Goal: Task Accomplishment & Management: Use online tool/utility

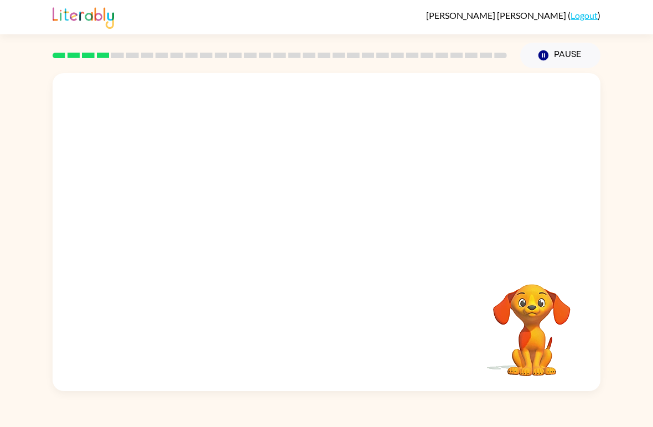
click at [570, 321] on video "Your browser must support playing .mp4 files to use Literably. Please try using…" at bounding box center [532, 322] width 111 height 111
click at [557, 342] on video "Your browser must support playing .mp4 files to use Literably. Please try using…" at bounding box center [532, 322] width 111 height 111
click at [338, 225] on button "button" at bounding box center [326, 238] width 71 height 40
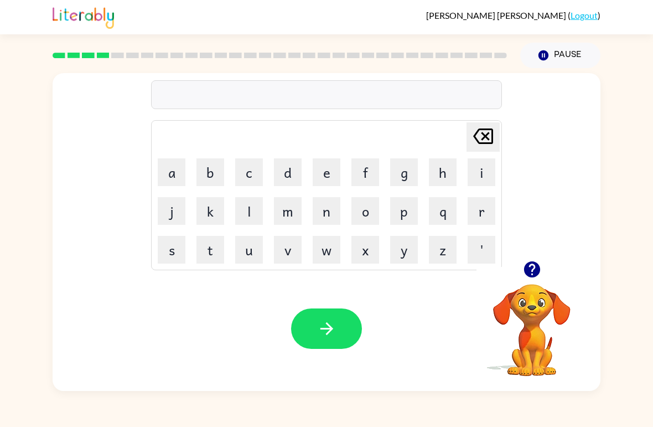
click at [217, 244] on button "t" at bounding box center [211, 250] width 28 height 28
click at [325, 249] on button "w" at bounding box center [327, 250] width 28 height 28
click at [477, 165] on button "i" at bounding box center [482, 172] width 28 height 28
click at [345, 327] on button "button" at bounding box center [326, 328] width 71 height 40
click at [328, 209] on button "n" at bounding box center [327, 211] width 28 height 28
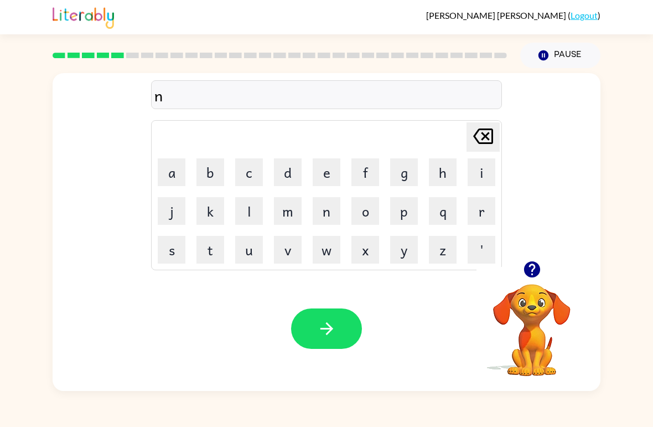
click at [328, 166] on button "e" at bounding box center [327, 172] width 28 height 28
click at [487, 209] on button "r" at bounding box center [482, 211] width 28 height 28
click at [182, 168] on button "a" at bounding box center [172, 172] width 28 height 28
click at [236, 211] on button "l" at bounding box center [249, 211] width 28 height 28
click at [401, 256] on button "y" at bounding box center [404, 250] width 28 height 28
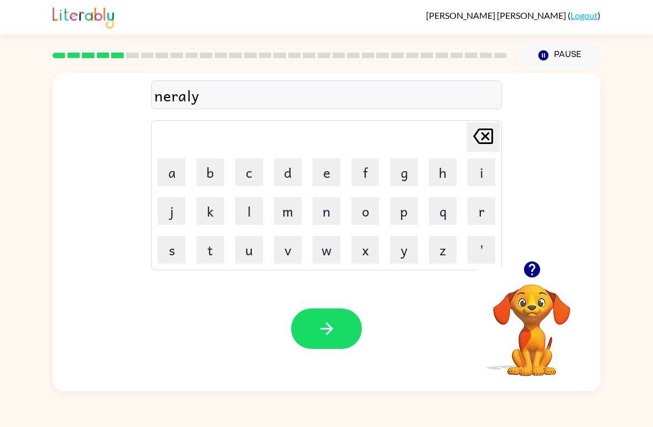
click at [311, 341] on button "button" at bounding box center [326, 328] width 71 height 40
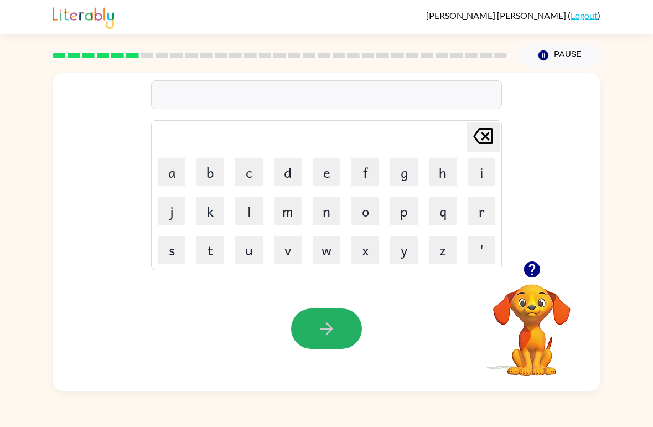
click at [307, 331] on button "button" at bounding box center [326, 328] width 71 height 40
click at [216, 162] on button "b" at bounding box center [211, 172] width 28 height 28
click at [479, 168] on button "i" at bounding box center [482, 172] width 28 height 28
click at [327, 249] on button "w" at bounding box center [327, 250] width 28 height 28
click at [435, 176] on button "h" at bounding box center [443, 172] width 28 height 28
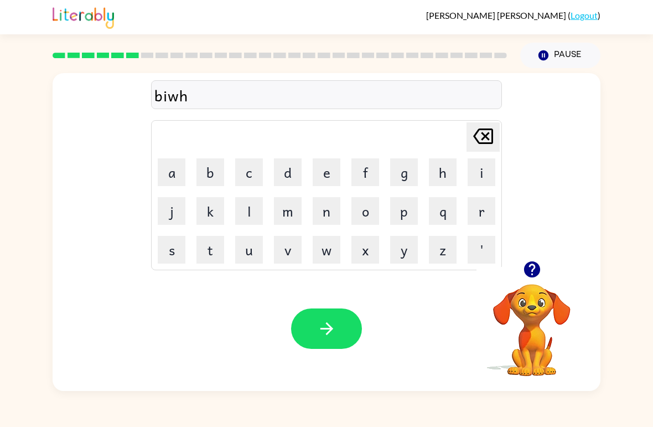
click at [474, 168] on button "i" at bounding box center [482, 172] width 28 height 28
click at [250, 236] on button "u" at bounding box center [249, 250] width 28 height 28
click at [472, 132] on icon "[PERSON_NAME] last character input" at bounding box center [483, 136] width 27 height 27
click at [493, 142] on icon at bounding box center [483, 136] width 20 height 16
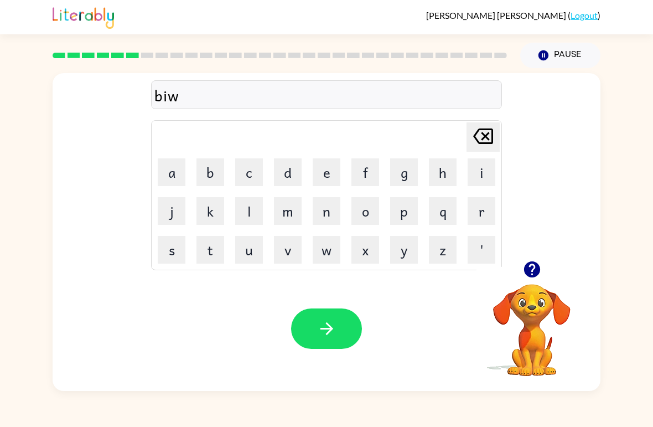
click at [486, 130] on icon at bounding box center [483, 136] width 20 height 16
click at [484, 139] on icon at bounding box center [483, 136] width 20 height 16
click at [483, 171] on button "i" at bounding box center [482, 172] width 28 height 28
click at [426, 159] on td "h" at bounding box center [443, 172] width 38 height 38
click at [451, 174] on button "h" at bounding box center [443, 172] width 28 height 28
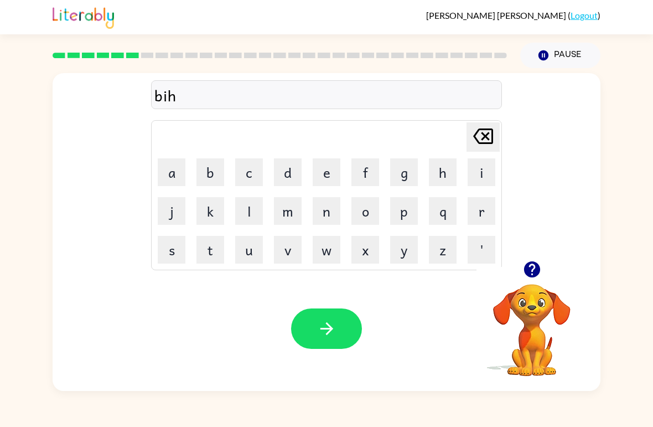
click at [451, 173] on button "h" at bounding box center [443, 172] width 28 height 28
click at [478, 144] on icon "[PERSON_NAME] last character input" at bounding box center [483, 136] width 27 height 27
click at [486, 178] on button "i" at bounding box center [482, 172] width 28 height 28
click at [478, 141] on icon at bounding box center [483, 136] width 20 height 16
click at [416, 256] on button "y" at bounding box center [404, 250] width 28 height 28
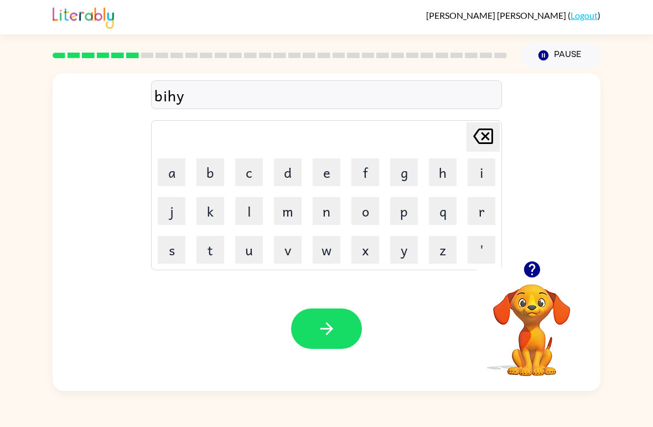
click at [493, 130] on icon at bounding box center [483, 136] width 20 height 16
click at [475, 149] on icon "[PERSON_NAME] last character input" at bounding box center [483, 136] width 27 height 27
click at [478, 140] on icon "[PERSON_NAME] last character input" at bounding box center [483, 136] width 27 height 27
click at [474, 159] on button "i" at bounding box center [482, 172] width 28 height 28
click at [438, 171] on button "h" at bounding box center [443, 172] width 28 height 28
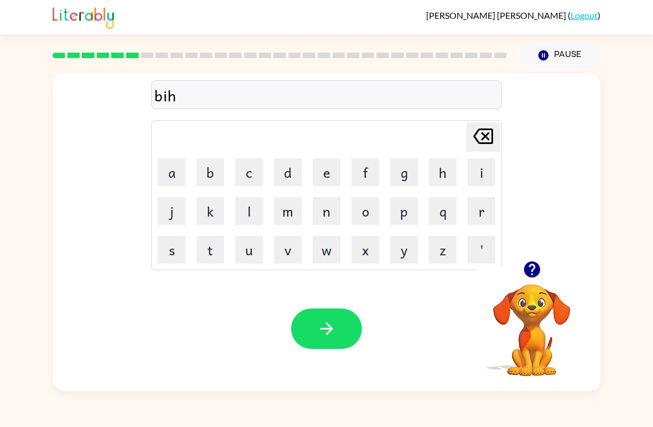
click at [486, 176] on button "i" at bounding box center [482, 172] width 28 height 28
click at [330, 211] on button "n" at bounding box center [327, 211] width 28 height 28
click at [285, 171] on button "d" at bounding box center [288, 172] width 28 height 28
click at [493, 130] on icon "[PERSON_NAME] last character input" at bounding box center [483, 136] width 27 height 27
click at [493, 130] on icon at bounding box center [483, 136] width 20 height 16
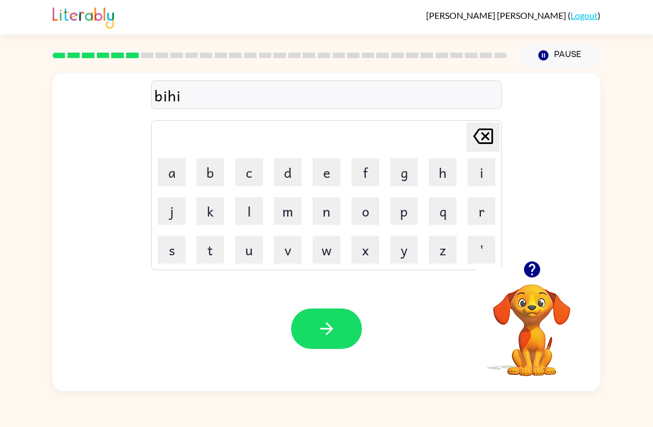
click at [507, 134] on div "bihi [PERSON_NAME] last character input a b c d e f g h i j k l m n o p q r s t…" at bounding box center [327, 167] width 548 height 188
click at [510, 136] on div "bihi [PERSON_NAME] last character input a b c d e f g h i j k l m n o p q r s t…" at bounding box center [327, 167] width 548 height 188
click at [477, 131] on icon "[PERSON_NAME] last character input" at bounding box center [483, 136] width 27 height 27
click at [478, 131] on icon at bounding box center [483, 136] width 20 height 16
click at [405, 175] on button "g" at bounding box center [404, 172] width 28 height 28
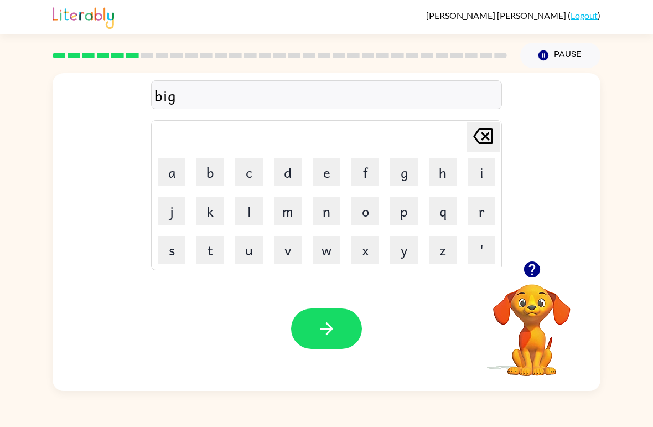
click at [484, 132] on icon "[PERSON_NAME] last character input" at bounding box center [483, 136] width 27 height 27
click at [172, 210] on button "j" at bounding box center [172, 211] width 28 height 28
click at [474, 176] on button "i" at bounding box center [482, 172] width 28 height 28
click at [488, 130] on icon at bounding box center [483, 136] width 20 height 16
click at [497, 136] on button "[PERSON_NAME] last character input" at bounding box center [483, 136] width 33 height 29
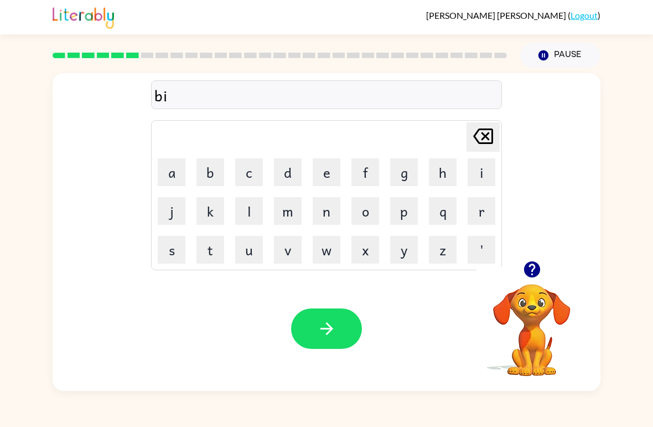
click at [444, 170] on button "h" at bounding box center [443, 172] width 28 height 28
click at [443, 169] on button "h" at bounding box center [443, 172] width 28 height 28
click at [476, 136] on icon at bounding box center [483, 136] width 20 height 16
click at [479, 169] on button "i" at bounding box center [482, 172] width 28 height 28
click at [326, 208] on button "n" at bounding box center [327, 211] width 28 height 28
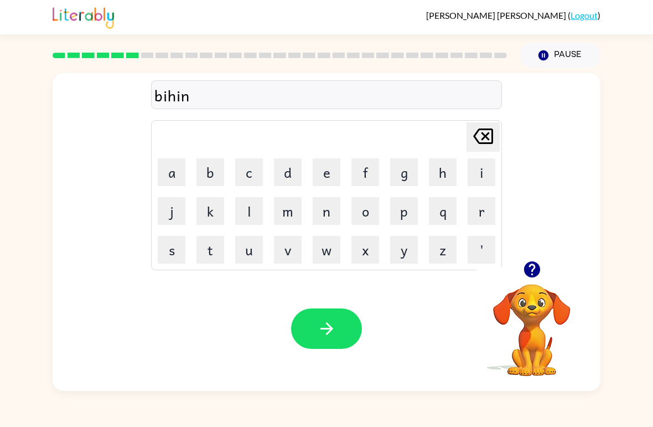
click at [282, 168] on button "d" at bounding box center [288, 172] width 28 height 28
click at [312, 301] on div "Your browser must support playing .mp4 files to use Literably. Please try using…" at bounding box center [327, 328] width 548 height 125
click at [302, 334] on button "button" at bounding box center [326, 328] width 71 height 40
click at [208, 254] on button "t" at bounding box center [211, 250] width 28 height 28
click at [438, 138] on td "[PERSON_NAME] last character input" at bounding box center [327, 137] width 348 height 30
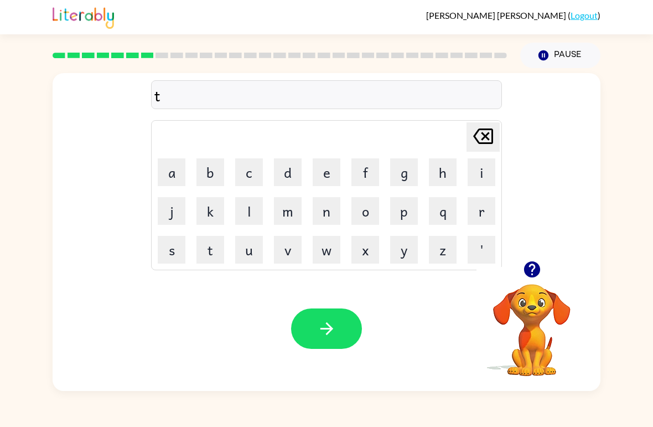
click at [514, 130] on div "t [PERSON_NAME] last character input a b c d e f g h i j k l m n o p q r s t u …" at bounding box center [327, 167] width 548 height 188
click at [484, 213] on button "r" at bounding box center [482, 211] width 28 height 28
click at [476, 174] on button "i" at bounding box center [482, 172] width 28 height 28
click at [250, 168] on button "c" at bounding box center [249, 172] width 28 height 28
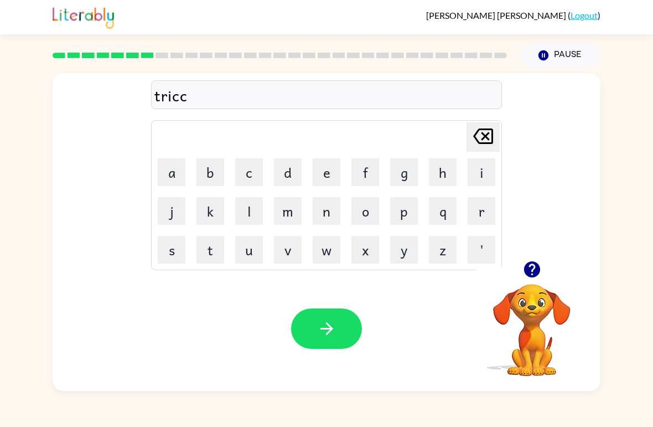
click at [488, 138] on icon at bounding box center [483, 136] width 20 height 16
click at [244, 210] on button "l" at bounding box center [249, 211] width 28 height 28
click at [486, 125] on icon "[PERSON_NAME] last character input" at bounding box center [483, 136] width 27 height 27
click at [489, 140] on icon at bounding box center [483, 136] width 20 height 16
click at [209, 208] on button "k" at bounding box center [211, 211] width 28 height 28
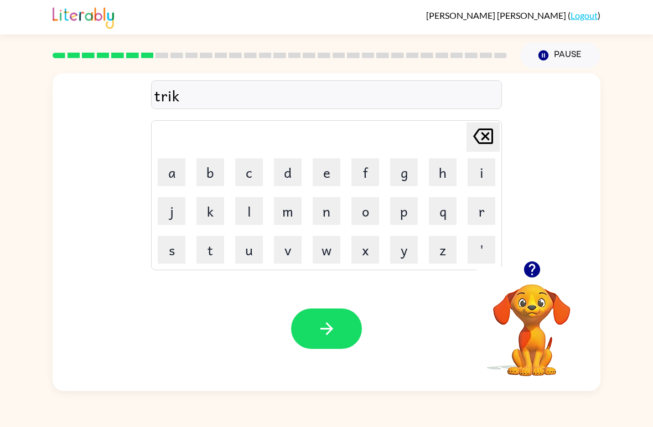
click at [246, 200] on button "l" at bounding box center [249, 211] width 28 height 28
click at [475, 132] on icon "[PERSON_NAME] last character input" at bounding box center [483, 136] width 27 height 27
click at [491, 141] on icon "[PERSON_NAME] last character input" at bounding box center [483, 136] width 27 height 27
click at [250, 169] on button "c" at bounding box center [249, 172] width 28 height 28
click at [216, 223] on button "k" at bounding box center [211, 211] width 28 height 28
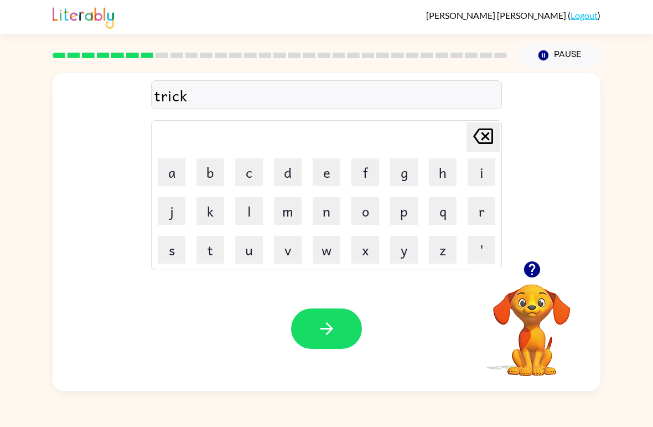
click at [252, 215] on button "l" at bounding box center [249, 211] width 28 height 28
click at [321, 172] on button "e" at bounding box center [327, 172] width 28 height 28
click at [329, 311] on button "button" at bounding box center [326, 328] width 71 height 40
click at [577, 20] on link "Logout" at bounding box center [584, 15] width 27 height 11
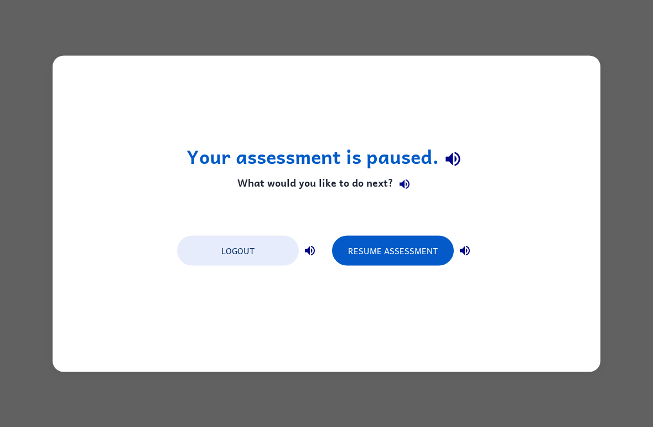
click at [339, 22] on div "Your assessment is paused. What would you like to do next? Logout Resume Assess…" at bounding box center [326, 213] width 653 height 427
click at [339, 37] on div "Your assessment is paused. What would you like to do next? Logout Resume Assess…" at bounding box center [326, 213] width 653 height 427
click at [336, 34] on div "Your assessment is paused. What would you like to do next? Logout Resume Assess…" at bounding box center [326, 213] width 653 height 427
click at [412, 187] on button "button" at bounding box center [405, 184] width 22 height 22
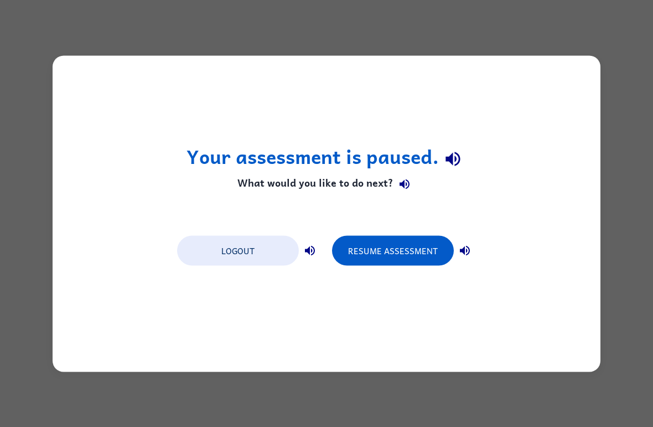
click at [414, 188] on button "button" at bounding box center [405, 184] width 22 height 22
click at [471, 241] on button "button" at bounding box center [465, 250] width 22 height 22
click at [465, 242] on button "button" at bounding box center [465, 250] width 22 height 22
click at [468, 243] on button "button" at bounding box center [465, 250] width 22 height 22
click at [309, 248] on icon "button" at bounding box center [310, 250] width 10 height 10
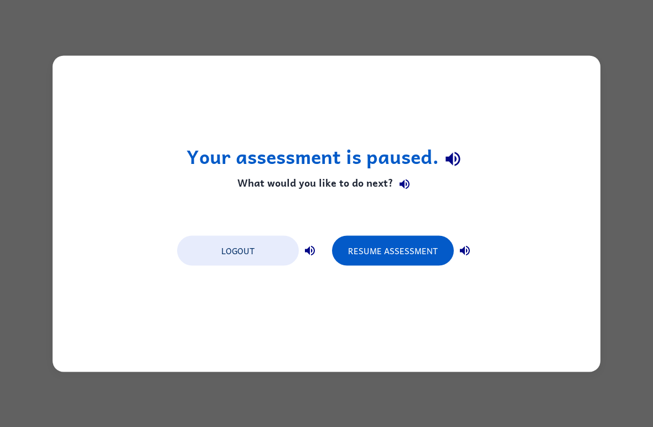
click at [398, 179] on icon "button" at bounding box center [404, 184] width 13 height 13
click at [456, 156] on icon "button" at bounding box center [452, 158] width 19 height 19
click at [419, 255] on button "Resume Assessment" at bounding box center [393, 250] width 122 height 30
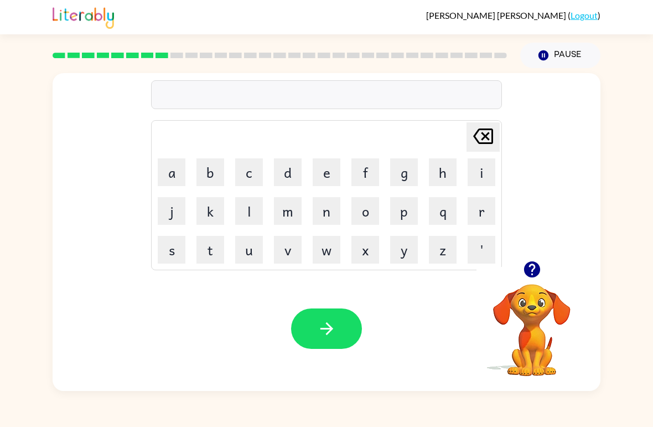
click at [340, 321] on button "button" at bounding box center [326, 328] width 71 height 40
click at [301, 204] on button "m" at bounding box center [288, 211] width 28 height 28
click at [468, 172] on button "i" at bounding box center [482, 172] width 28 height 28
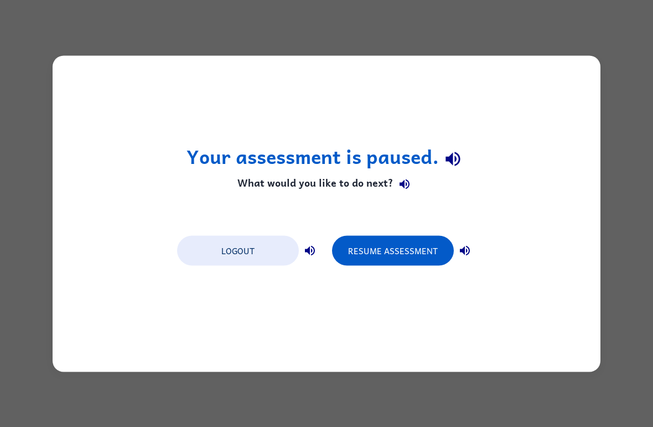
click at [425, 256] on button "Resume Assessment" at bounding box center [393, 250] width 122 height 30
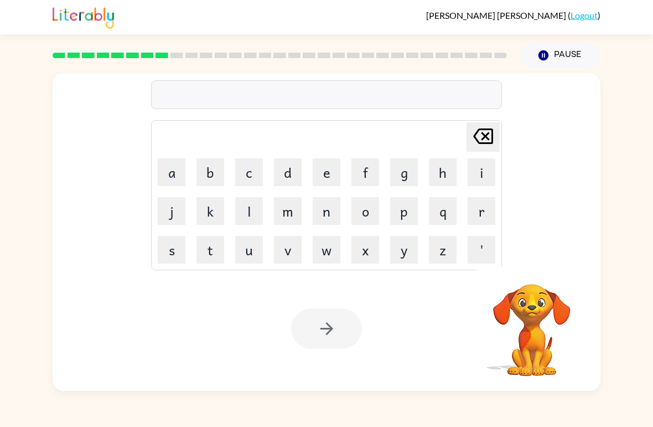
click at [301, 209] on button "m" at bounding box center [288, 211] width 28 height 28
click at [469, 167] on button "i" at bounding box center [482, 172] width 28 height 28
click at [491, 212] on button "r" at bounding box center [482, 211] width 28 height 28
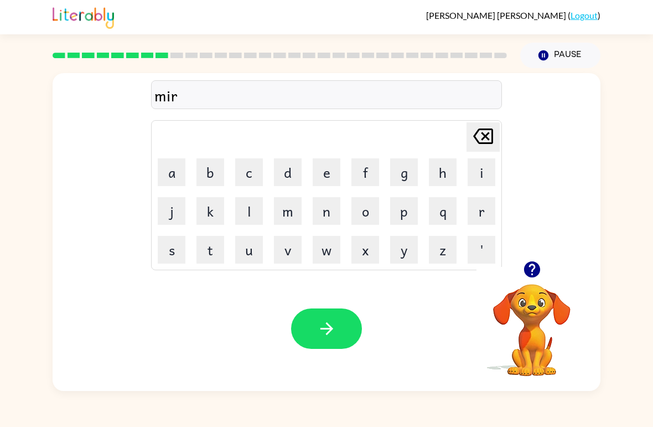
click at [326, 161] on button "e" at bounding box center [327, 172] width 28 height 28
click at [398, 176] on button "g" at bounding box center [404, 172] width 28 height 28
click at [367, 207] on button "o" at bounding box center [366, 211] width 28 height 28
click at [256, 214] on button "l" at bounding box center [249, 211] width 28 height 28
click at [295, 165] on button "d" at bounding box center [288, 172] width 28 height 28
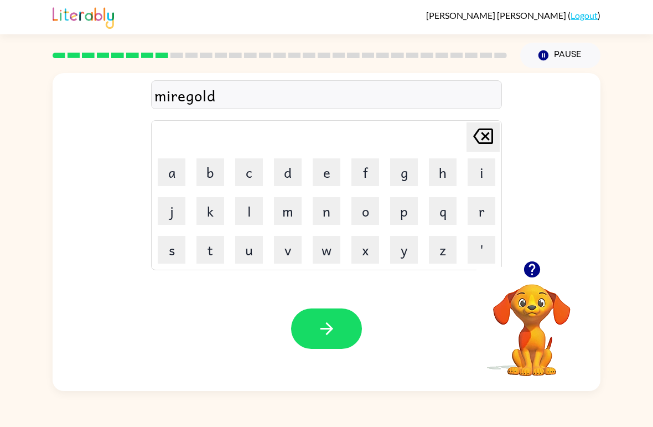
click at [478, 131] on icon at bounding box center [483, 136] width 20 height 16
click at [487, 135] on icon at bounding box center [483, 136] width 20 height 16
click at [486, 135] on icon "[PERSON_NAME] last character input" at bounding box center [483, 136] width 27 height 27
click at [487, 136] on icon at bounding box center [483, 136] width 20 height 16
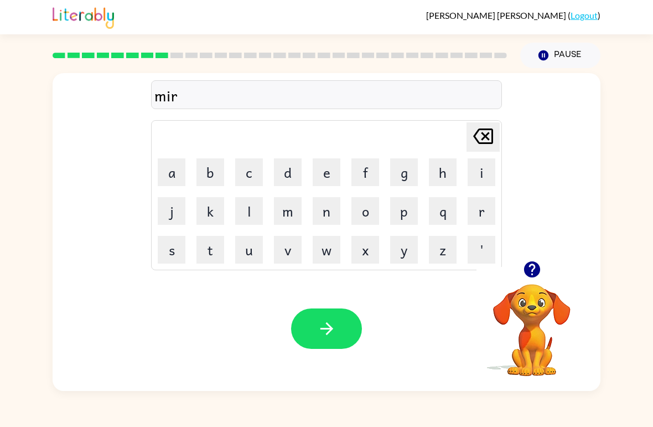
click at [400, 180] on button "g" at bounding box center [404, 172] width 28 height 28
click at [365, 215] on button "o" at bounding box center [366, 211] width 28 height 28
click at [246, 202] on button "l" at bounding box center [249, 211] width 28 height 28
click at [300, 164] on button "d" at bounding box center [288, 172] width 28 height 28
click at [333, 302] on div "Your browser must support playing .mp4 files to use Literably. Please try using…" at bounding box center [327, 328] width 548 height 125
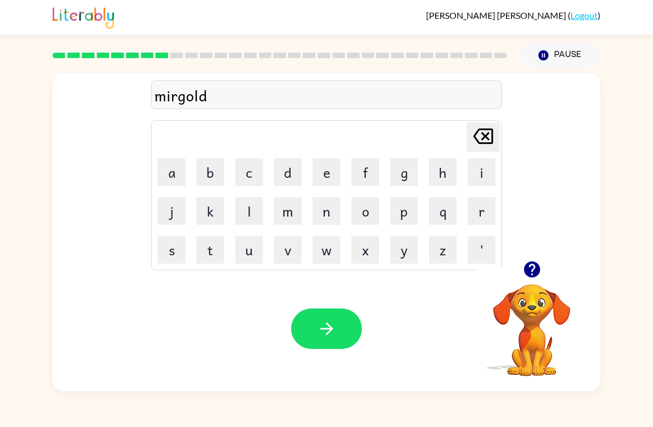
click at [323, 321] on icon "button" at bounding box center [326, 328] width 19 height 19
click at [329, 217] on button "n" at bounding box center [327, 211] width 28 height 28
click at [480, 164] on button "i" at bounding box center [482, 172] width 28 height 28
click at [280, 216] on button "m" at bounding box center [288, 211] width 28 height 28
click at [211, 176] on button "b" at bounding box center [211, 172] width 28 height 28
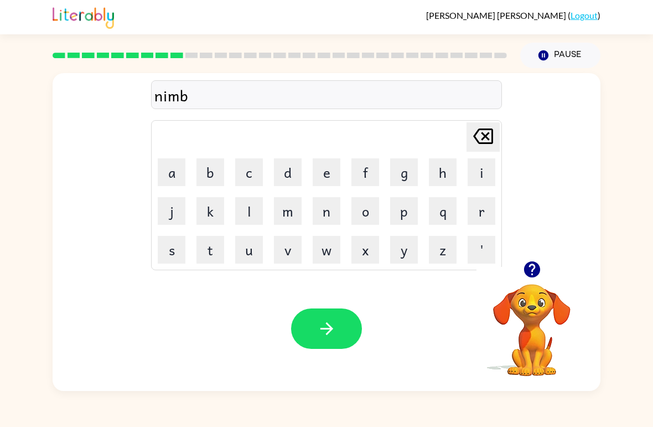
click at [169, 173] on button "a" at bounding box center [172, 172] width 28 height 28
click at [242, 208] on button "l" at bounding box center [249, 211] width 28 height 28
click at [329, 307] on div "Your browser must support playing .mp4 files to use Literably. Please try using…" at bounding box center [327, 328] width 548 height 125
click at [302, 320] on button "button" at bounding box center [326, 328] width 71 height 40
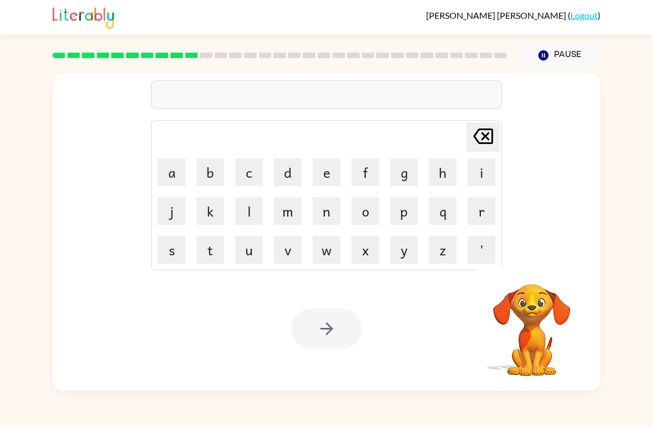
click at [336, 419] on div "[PERSON_NAME] ( Logout ) Pause Pause Delete Delete last character input a b c d…" at bounding box center [326, 213] width 653 height 427
click at [208, 45] on div at bounding box center [280, 55] width 468 height 39
click at [228, 43] on div at bounding box center [280, 55] width 468 height 39
click at [239, 49] on div at bounding box center [280, 55] width 468 height 39
click at [252, 48] on div at bounding box center [280, 55] width 468 height 39
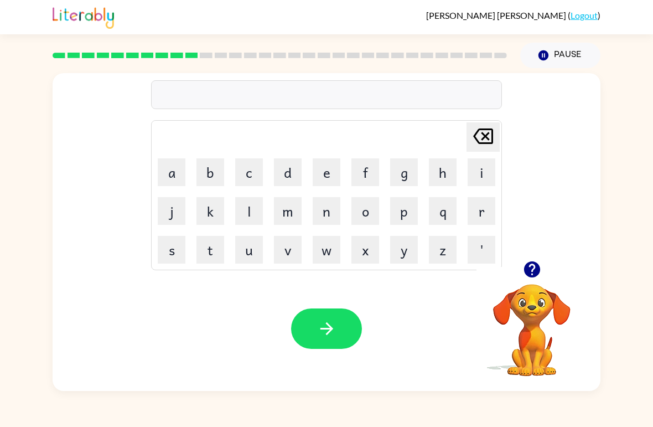
click at [273, 47] on div at bounding box center [280, 55] width 468 height 39
click at [291, 49] on div at bounding box center [280, 55] width 468 height 39
click at [296, 46] on div at bounding box center [280, 55] width 468 height 39
click at [307, 47] on div at bounding box center [280, 55] width 468 height 39
click at [328, 47] on div at bounding box center [280, 55] width 468 height 39
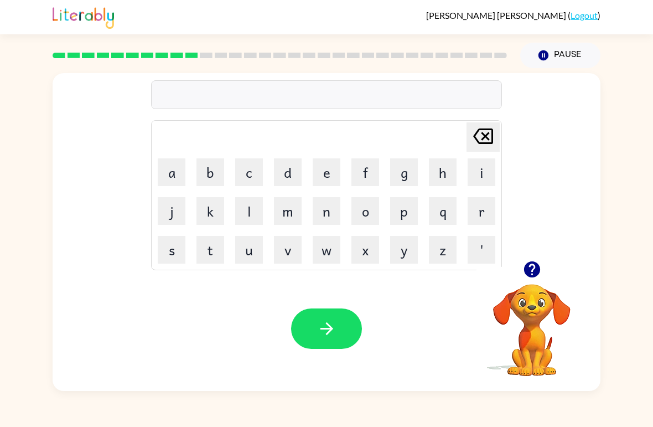
click at [344, 45] on div at bounding box center [280, 55] width 468 height 39
click at [350, 50] on div at bounding box center [280, 55] width 468 height 39
click at [367, 49] on div at bounding box center [280, 55] width 468 height 39
click at [381, 47] on div at bounding box center [280, 55] width 468 height 39
click at [392, 47] on div at bounding box center [280, 55] width 468 height 39
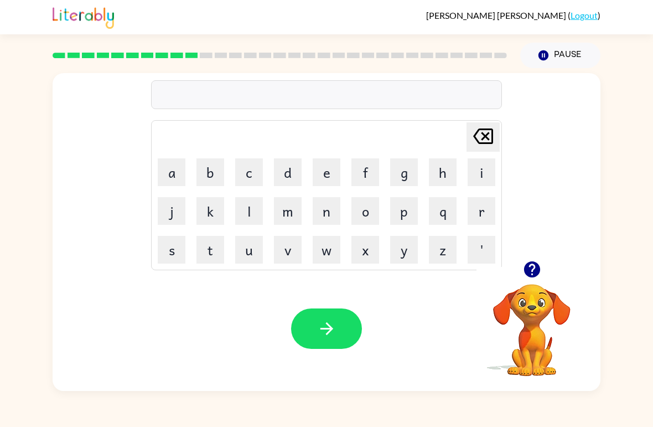
click at [411, 49] on div at bounding box center [280, 55] width 468 height 39
click at [431, 49] on div at bounding box center [280, 55] width 468 height 39
click at [455, 54] on rect at bounding box center [457, 56] width 13 height 6
click at [465, 49] on div at bounding box center [280, 55] width 468 height 39
click at [503, 49] on div at bounding box center [280, 55] width 468 height 39
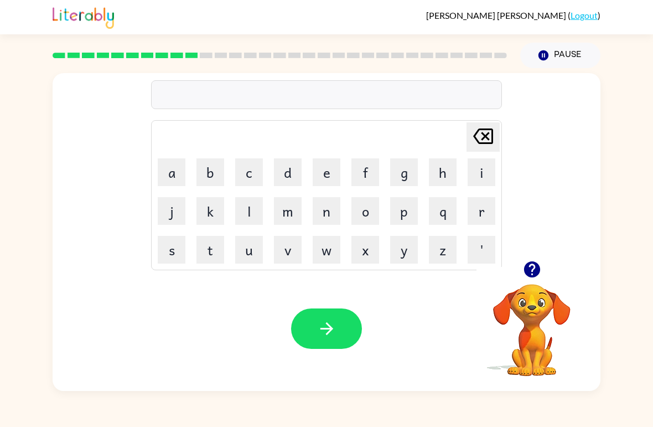
click at [308, 379] on div "Your browser must support playing .mp4 files to use Literably. Please try using…" at bounding box center [327, 328] width 548 height 125
click at [355, 355] on div "Your browser must support playing .mp4 files to use Literably. Please try using…" at bounding box center [327, 328] width 548 height 125
click at [299, 332] on button "button" at bounding box center [326, 328] width 71 height 40
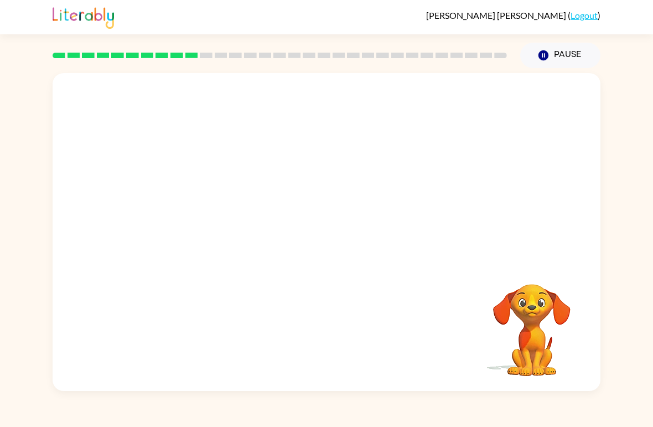
click at [137, 54] on rect at bounding box center [132, 56] width 13 height 6
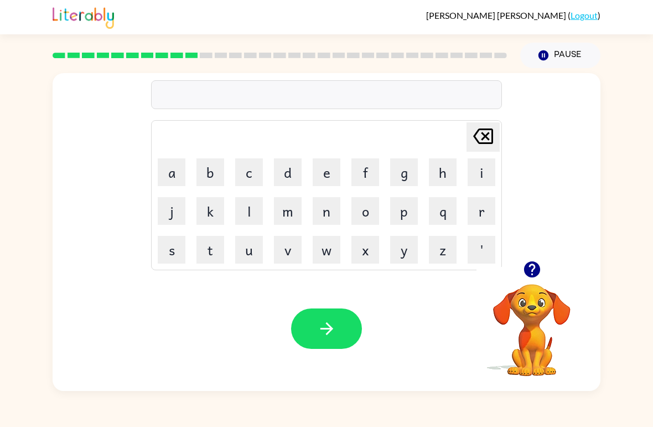
click at [236, 244] on button "u" at bounding box center [249, 250] width 28 height 28
click at [322, 204] on button "n" at bounding box center [327, 211] width 28 height 28
click at [366, 171] on button "f" at bounding box center [366, 172] width 28 height 28
click at [375, 207] on button "o" at bounding box center [366, 211] width 28 height 28
click at [241, 208] on button "l" at bounding box center [249, 211] width 28 height 28
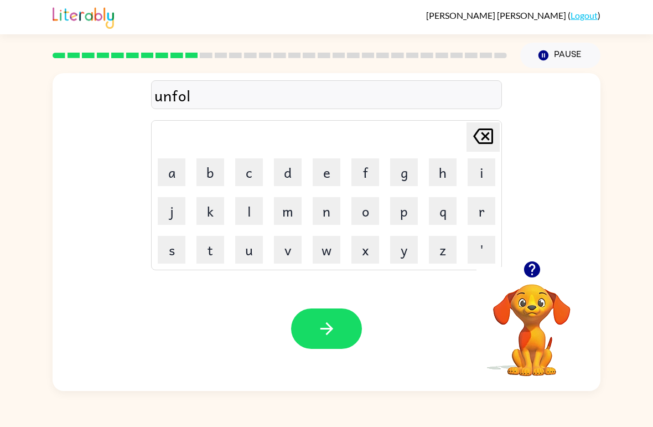
click at [285, 184] on button "d" at bounding box center [288, 172] width 28 height 28
click at [327, 329] on icon "button" at bounding box center [326, 328] width 13 height 13
click at [342, 343] on button "button" at bounding box center [326, 328] width 71 height 40
click at [289, 244] on button "v" at bounding box center [288, 250] width 28 height 28
click at [353, 213] on button "o" at bounding box center [366, 211] width 28 height 28
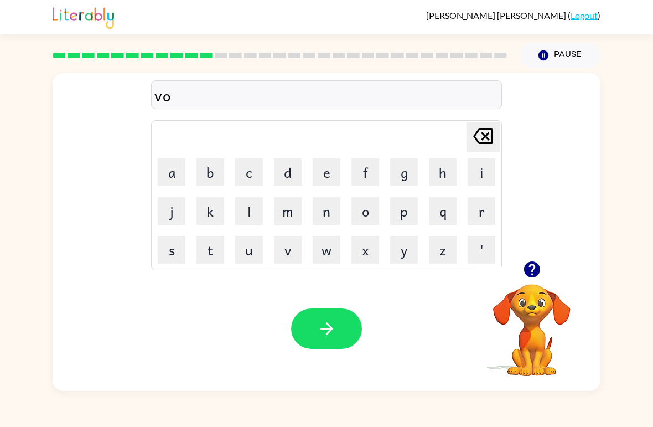
click at [38, 19] on div "[PERSON_NAME] ( Logout )" at bounding box center [326, 17] width 653 height 34
click at [214, 262] on button "t" at bounding box center [211, 250] width 28 height 28
click at [326, 174] on button "e" at bounding box center [327, 172] width 28 height 28
click at [330, 345] on button "button" at bounding box center [326, 328] width 71 height 40
click at [216, 171] on button "b" at bounding box center [211, 172] width 28 height 28
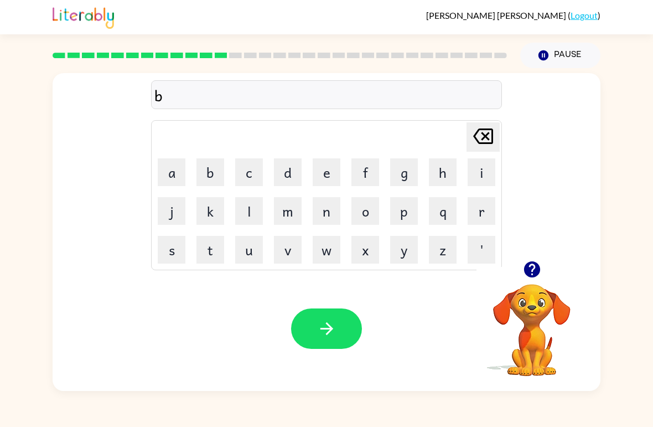
click at [318, 167] on button "e" at bounding box center [327, 172] width 28 height 28
click at [283, 173] on button "d" at bounding box center [288, 172] width 28 height 28
click at [219, 247] on button "t" at bounding box center [211, 250] width 28 height 28
click at [473, 176] on button "i" at bounding box center [482, 172] width 28 height 28
click at [298, 202] on button "m" at bounding box center [288, 211] width 28 height 28
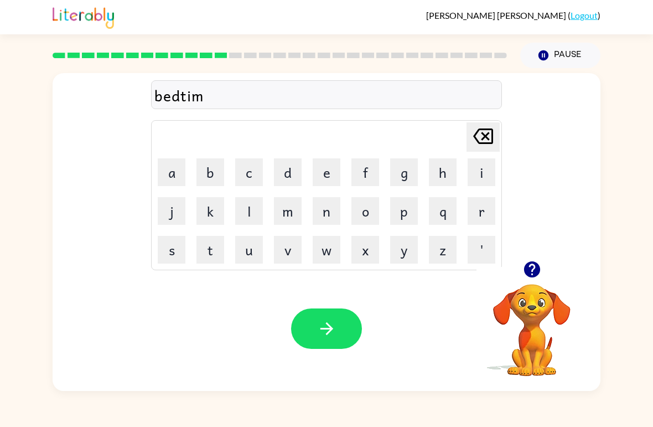
click at [322, 164] on button "e" at bounding box center [327, 172] width 28 height 28
click at [319, 295] on div "Your browser must support playing .mp4 files to use Literably. Please try using…" at bounding box center [327, 328] width 548 height 125
click at [324, 336] on icon "button" at bounding box center [326, 328] width 19 height 19
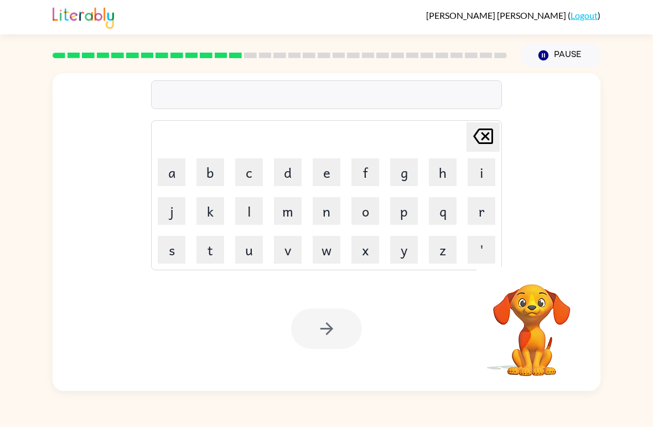
click at [245, 76] on div "[PERSON_NAME] last character input a b c d e f g h i j k l m n o p q r s t u v …" at bounding box center [326, 167] width 351 height 207
click at [284, 67] on div at bounding box center [280, 55] width 468 height 39
click at [295, 63] on div at bounding box center [280, 55] width 468 height 39
click at [321, 63] on div at bounding box center [280, 55] width 468 height 39
click at [350, 66] on div at bounding box center [280, 55] width 468 height 39
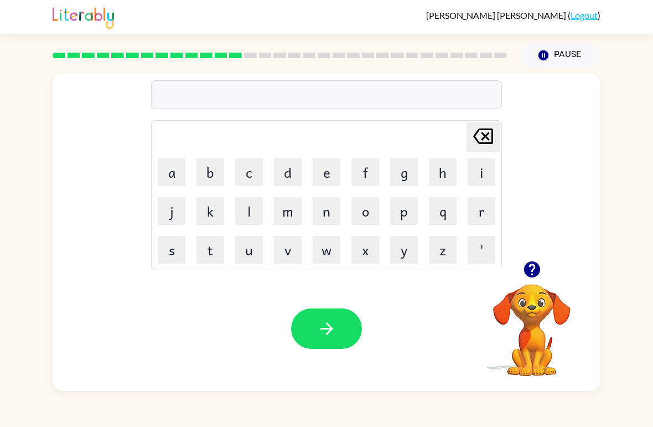
click at [368, 64] on div at bounding box center [280, 55] width 468 height 39
click at [321, 328] on icon "button" at bounding box center [326, 328] width 19 height 19
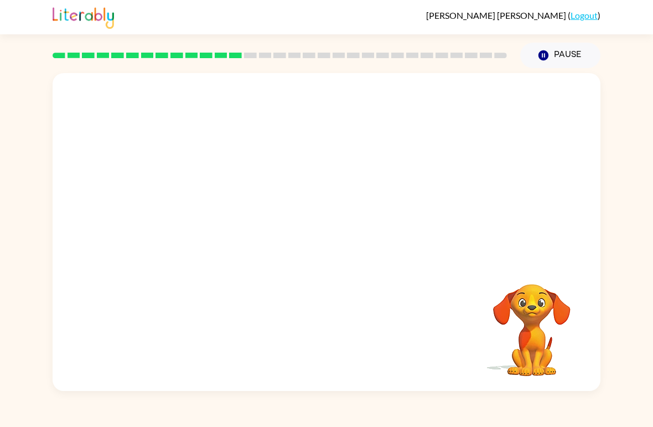
click at [361, 414] on div "[PERSON_NAME] ( Logout ) Pause Pause Your browser must support playing .mp4 fil…" at bounding box center [326, 213] width 653 height 427
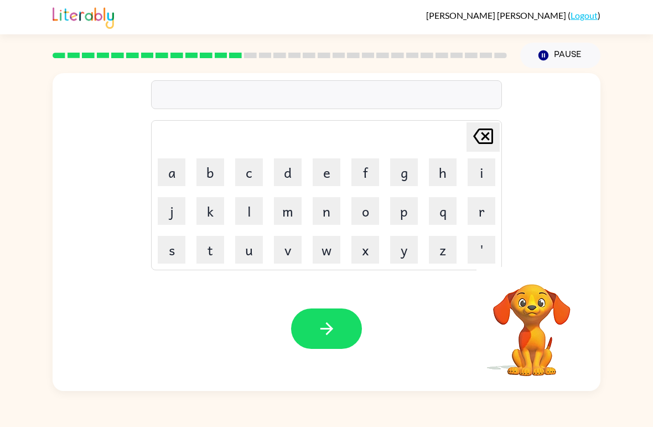
click at [357, 164] on button "f" at bounding box center [366, 172] width 28 height 28
click at [475, 173] on button "i" at bounding box center [482, 172] width 28 height 28
click at [282, 164] on button "d" at bounding box center [288, 172] width 28 height 28
click at [326, 212] on button "n" at bounding box center [327, 211] width 28 height 28
click at [326, 168] on button "e" at bounding box center [327, 172] width 28 height 28
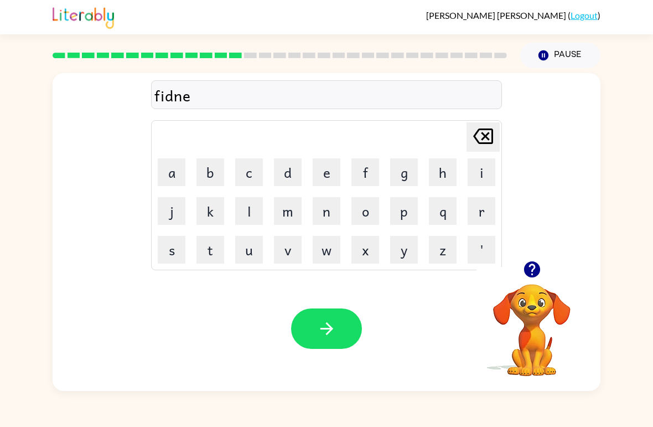
click at [169, 250] on button "s" at bounding box center [172, 250] width 28 height 28
click at [328, 311] on button "button" at bounding box center [326, 328] width 71 height 40
click at [285, 174] on button "d" at bounding box center [288, 172] width 28 height 28
click at [250, 212] on button "l" at bounding box center [249, 211] width 28 height 28
click at [177, 182] on button "a" at bounding box center [172, 172] width 28 height 28
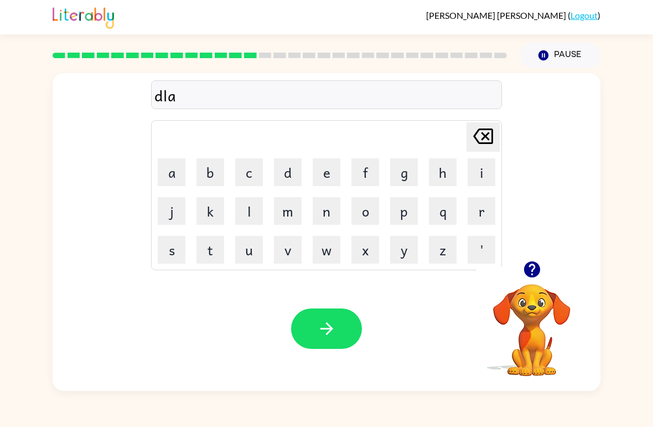
click at [405, 243] on button "y" at bounding box center [404, 250] width 28 height 28
click at [328, 330] on icon "button" at bounding box center [326, 328] width 19 height 19
click at [219, 247] on button "t" at bounding box center [211, 250] width 28 height 28
click at [652, 347] on div "t Delete Delete last character input a b c d e f g h i j k l m n o p q r s t u …" at bounding box center [326, 229] width 653 height 323
click at [243, 236] on button "u" at bounding box center [249, 250] width 28 height 28
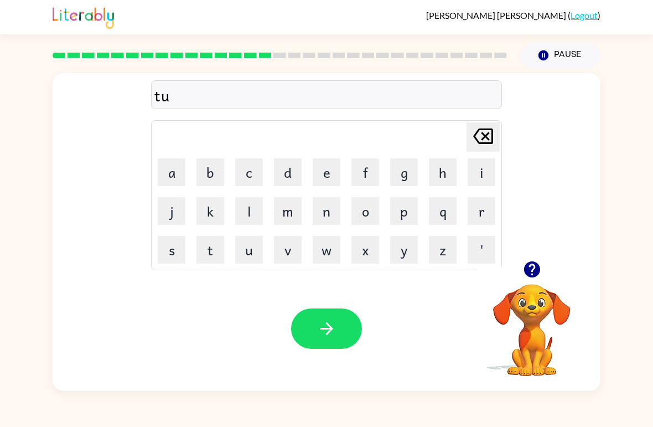
click at [469, 209] on button "r" at bounding box center [482, 211] width 28 height 28
click at [290, 213] on button "m" at bounding box center [288, 211] width 28 height 28
click at [200, 168] on button "b" at bounding box center [211, 172] width 28 height 28
click at [322, 309] on button "button" at bounding box center [326, 328] width 71 height 40
click at [177, 252] on button "s" at bounding box center [172, 250] width 28 height 28
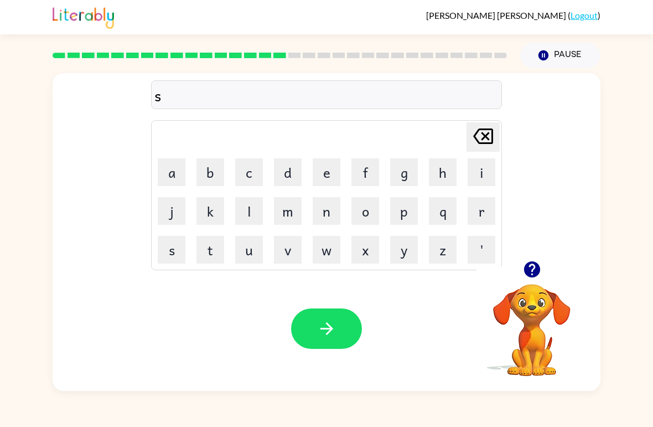
click at [323, 184] on button "e" at bounding box center [327, 172] width 28 height 28
click at [206, 263] on button "t" at bounding box center [211, 250] width 28 height 28
click at [360, 318] on div at bounding box center [326, 328] width 71 height 40
click at [326, 342] on button "button" at bounding box center [326, 328] width 71 height 40
click at [205, 177] on button "b" at bounding box center [211, 172] width 28 height 28
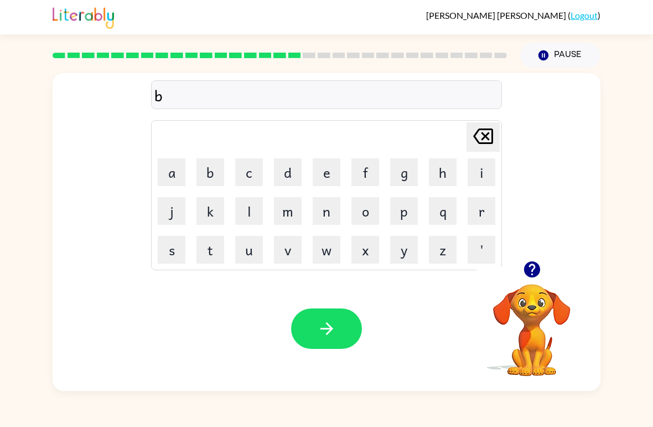
click at [473, 214] on button "r" at bounding box center [482, 211] width 28 height 28
click at [482, 169] on button "i" at bounding box center [482, 172] width 28 height 28
click at [293, 213] on button "m" at bounding box center [288, 211] width 28 height 28
click at [470, 181] on button "i" at bounding box center [482, 172] width 28 height 28
click at [336, 209] on button "n" at bounding box center [327, 211] width 28 height 28
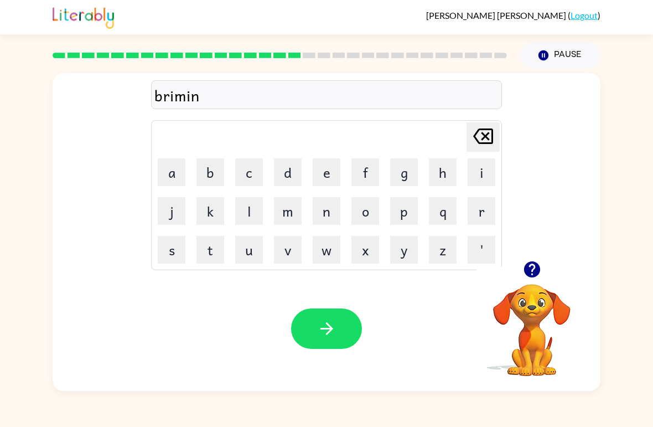
click at [403, 168] on button "g" at bounding box center [404, 172] width 28 height 28
click at [336, 319] on icon "button" at bounding box center [326, 328] width 19 height 19
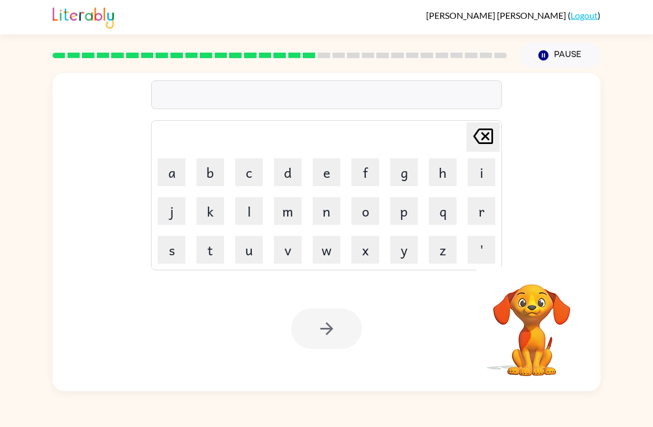
click at [445, 208] on button "q" at bounding box center [443, 211] width 28 height 28
click at [491, 134] on icon "[PERSON_NAME] last character input" at bounding box center [483, 136] width 27 height 27
click at [399, 211] on button "p" at bounding box center [404, 211] width 28 height 28
click at [250, 208] on button "l" at bounding box center [249, 211] width 28 height 28
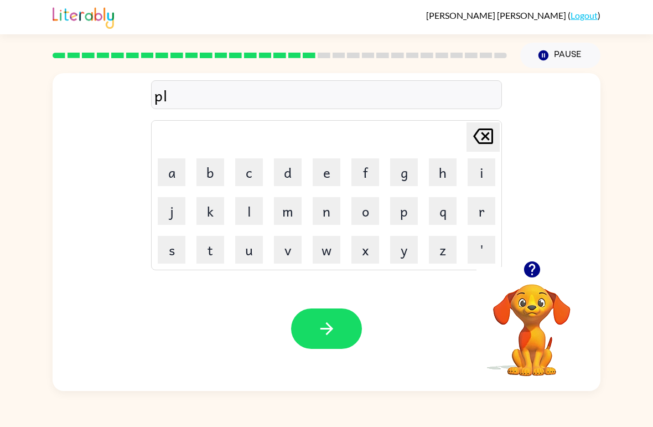
click at [175, 180] on button "a" at bounding box center [172, 172] width 28 height 28
click at [172, 239] on button "s" at bounding box center [172, 250] width 28 height 28
click at [200, 238] on button "t" at bounding box center [211, 250] width 28 height 28
click at [477, 178] on button "i" at bounding box center [482, 172] width 28 height 28
click at [245, 163] on button "c" at bounding box center [249, 172] width 28 height 28
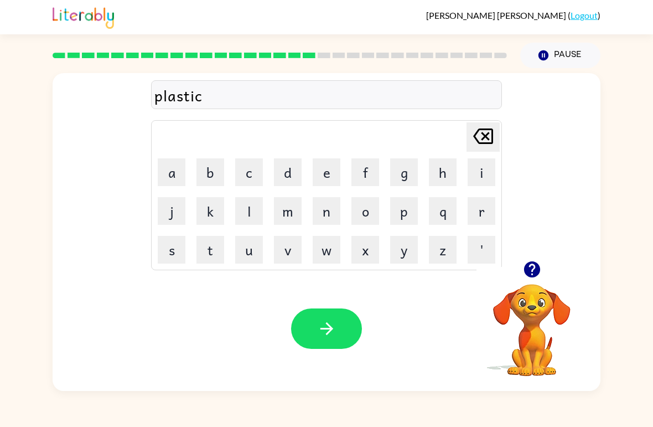
click at [326, 324] on icon "button" at bounding box center [326, 328] width 19 height 19
click at [282, 174] on button "d" at bounding box center [288, 172] width 28 height 28
click at [479, 171] on button "i" at bounding box center [482, 172] width 28 height 28
click at [174, 260] on button "s" at bounding box center [172, 250] width 28 height 28
click at [442, 211] on button "q" at bounding box center [443, 211] width 28 height 28
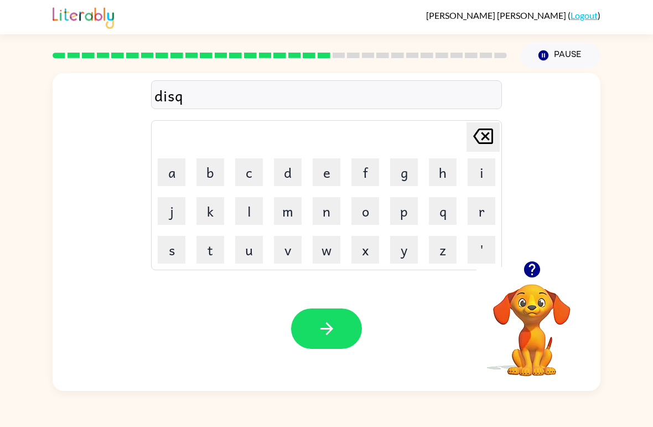
click at [484, 129] on icon at bounding box center [483, 136] width 20 height 16
click at [402, 209] on button "p" at bounding box center [404, 211] width 28 height 28
click at [254, 219] on button "l" at bounding box center [249, 211] width 28 height 28
click at [156, 176] on td "a" at bounding box center [172, 172] width 38 height 38
click at [171, 178] on button "a" at bounding box center [172, 172] width 28 height 28
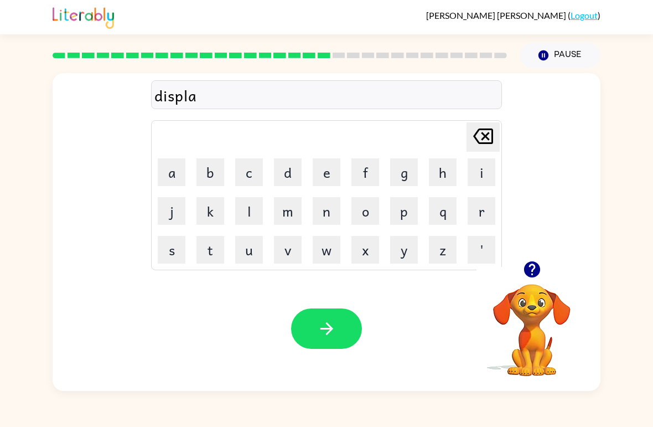
click at [409, 243] on button "y" at bounding box center [404, 250] width 28 height 28
click at [314, 321] on button "button" at bounding box center [326, 328] width 71 height 40
click at [260, 254] on button "u" at bounding box center [249, 250] width 28 height 28
click at [180, 241] on button "s" at bounding box center [172, 250] width 28 height 28
click at [213, 259] on button "t" at bounding box center [211, 250] width 28 height 28
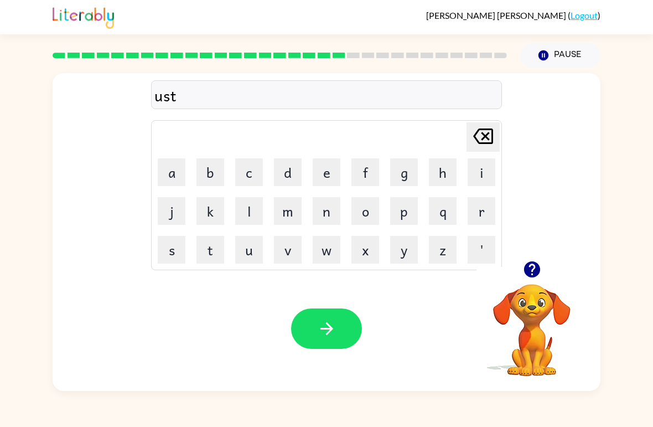
click at [479, 174] on button "i" at bounding box center [482, 172] width 28 height 28
click at [293, 174] on button "d" at bounding box center [288, 172] width 28 height 28
click at [162, 100] on div "ustid" at bounding box center [326, 95] width 344 height 23
click at [484, 150] on div "[PERSON_NAME] last character input" at bounding box center [483, 137] width 27 height 28
click at [486, 151] on div "[PERSON_NAME] last character input" at bounding box center [483, 137] width 27 height 28
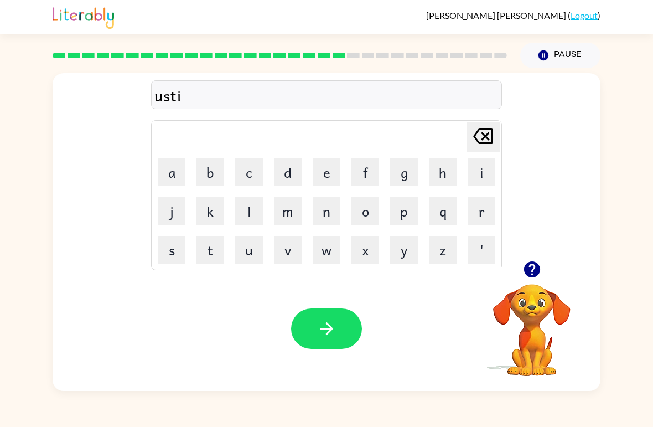
click at [481, 142] on icon "[PERSON_NAME] last character input" at bounding box center [483, 136] width 27 height 27
click at [487, 144] on icon at bounding box center [483, 136] width 20 height 16
click at [284, 178] on button "d" at bounding box center [288, 172] width 28 height 28
click at [237, 241] on button "u" at bounding box center [249, 250] width 28 height 28
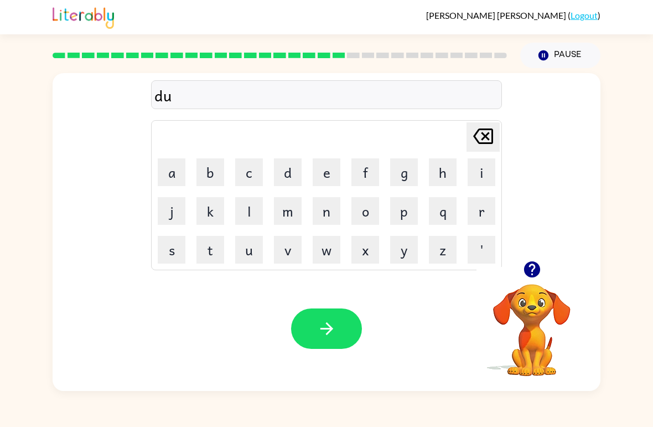
click at [171, 260] on button "s" at bounding box center [172, 250] width 28 height 28
click at [203, 245] on button "t" at bounding box center [211, 250] width 28 height 28
click at [478, 164] on button "i" at bounding box center [482, 172] width 28 height 28
click at [295, 155] on td "d" at bounding box center [288, 172] width 38 height 38
click at [283, 165] on button "d" at bounding box center [288, 172] width 28 height 28
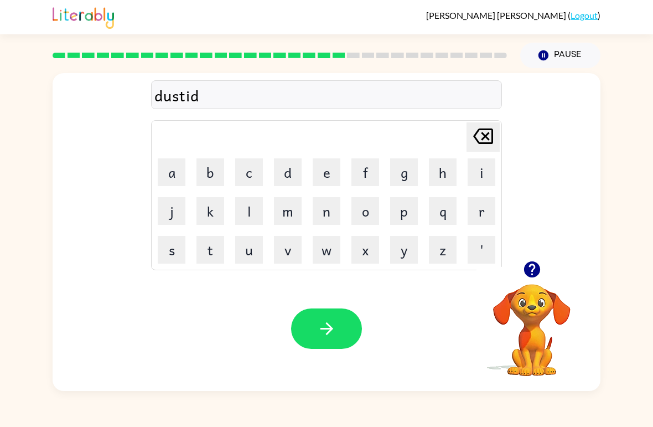
click at [327, 336] on icon "button" at bounding box center [326, 328] width 19 height 19
click at [167, 249] on button "s" at bounding box center [172, 250] width 28 height 28
click at [491, 128] on icon "[PERSON_NAME] last character input" at bounding box center [483, 136] width 27 height 27
click at [252, 173] on button "c" at bounding box center [249, 172] width 28 height 28
click at [324, 169] on button "e" at bounding box center [327, 172] width 28 height 28
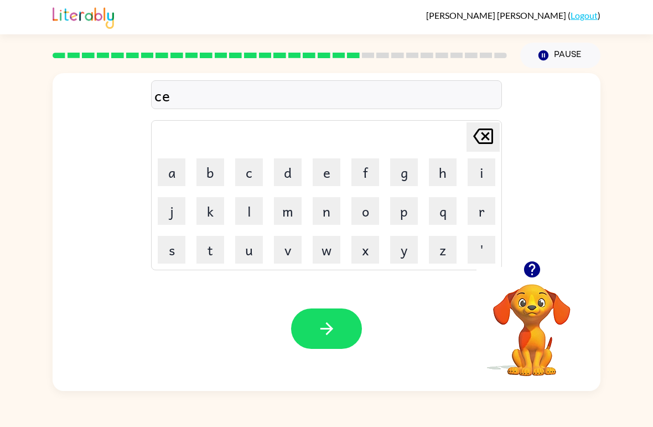
click at [326, 209] on button "n" at bounding box center [327, 211] width 28 height 28
click at [216, 254] on button "t" at bounding box center [211, 250] width 28 height 28
click at [393, 216] on button "p" at bounding box center [404, 211] width 28 height 28
click at [481, 179] on button "i" at bounding box center [482, 172] width 28 height 28
click at [314, 161] on button "e" at bounding box center [327, 172] width 28 height 28
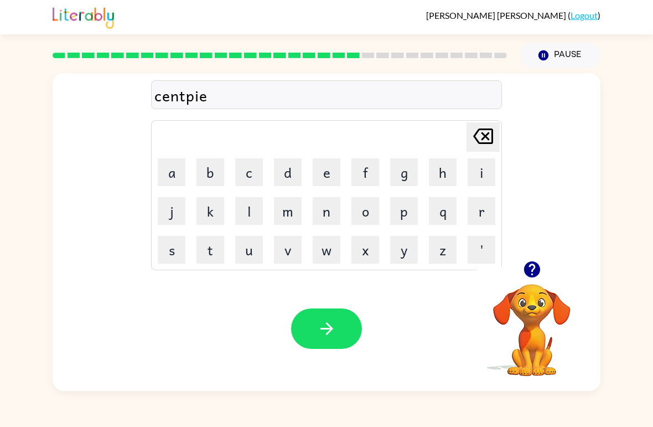
click at [320, 309] on button "button" at bounding box center [326, 328] width 71 height 40
click at [481, 214] on button "r" at bounding box center [482, 211] width 28 height 28
click at [175, 167] on button "a" at bounding box center [172, 172] width 28 height 28
click at [480, 173] on button "i" at bounding box center [482, 172] width 28 height 28
click at [316, 203] on button "n" at bounding box center [327, 211] width 28 height 28
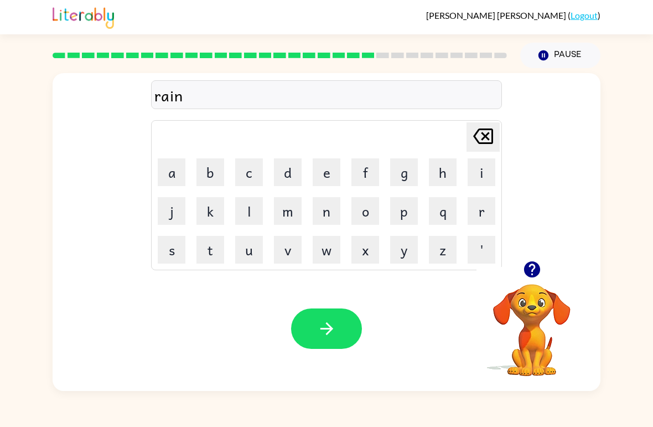
click at [246, 178] on button "c" at bounding box center [249, 172] width 28 height 28
click at [376, 213] on button "o" at bounding box center [366, 211] width 28 height 28
click at [209, 250] on button "t" at bounding box center [211, 250] width 28 height 28
click at [348, 319] on button "button" at bounding box center [326, 328] width 71 height 40
click at [292, 205] on button "m" at bounding box center [288, 211] width 28 height 28
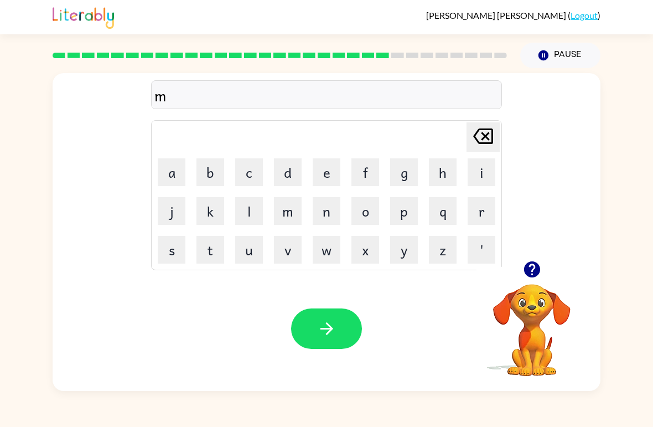
click at [168, 203] on button "j" at bounding box center [172, 211] width 28 height 28
click at [488, 168] on button "i" at bounding box center [482, 172] width 28 height 28
click at [178, 162] on button "a" at bounding box center [172, 172] width 28 height 28
click at [494, 138] on icon "[PERSON_NAME] last character input" at bounding box center [483, 136] width 27 height 27
click at [486, 140] on icon "[PERSON_NAME] last character input" at bounding box center [483, 136] width 27 height 27
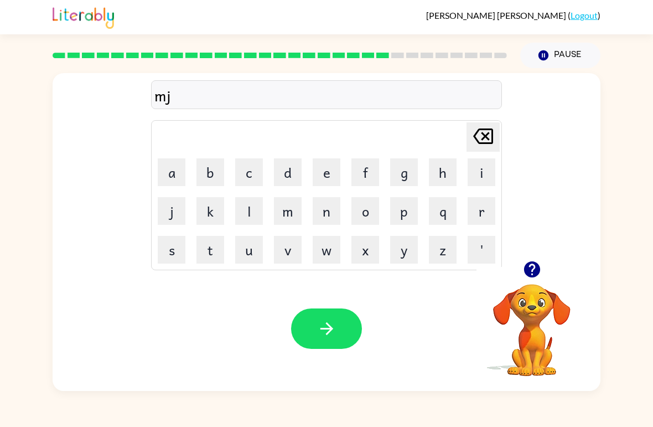
click at [490, 148] on icon "[PERSON_NAME] last character input" at bounding box center [483, 136] width 27 height 27
click at [167, 163] on button "a" at bounding box center [172, 172] width 28 height 28
click at [479, 210] on button "r" at bounding box center [482, 211] width 28 height 28
click at [220, 211] on button "k" at bounding box center [211, 211] width 28 height 28
click at [332, 168] on button "e" at bounding box center [327, 172] width 28 height 28
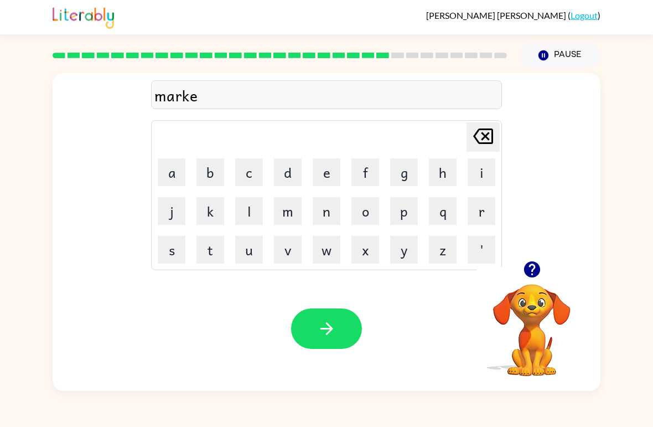
click at [477, 216] on button "r" at bounding box center [482, 211] width 28 height 28
click at [304, 312] on button "button" at bounding box center [326, 328] width 71 height 40
click at [254, 241] on button "u" at bounding box center [249, 250] width 28 height 28
click at [335, 207] on button "n" at bounding box center [327, 211] width 28 height 28
click at [488, 130] on icon at bounding box center [483, 136] width 20 height 16
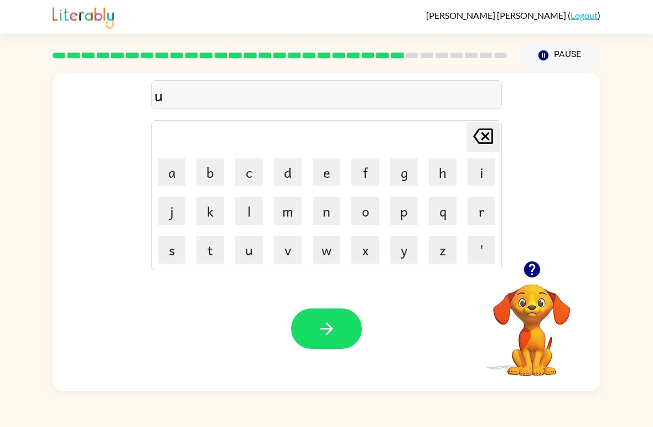
click at [488, 130] on icon at bounding box center [483, 136] width 20 height 16
click at [559, 60] on button "Pause Pause" at bounding box center [560, 55] width 80 height 25
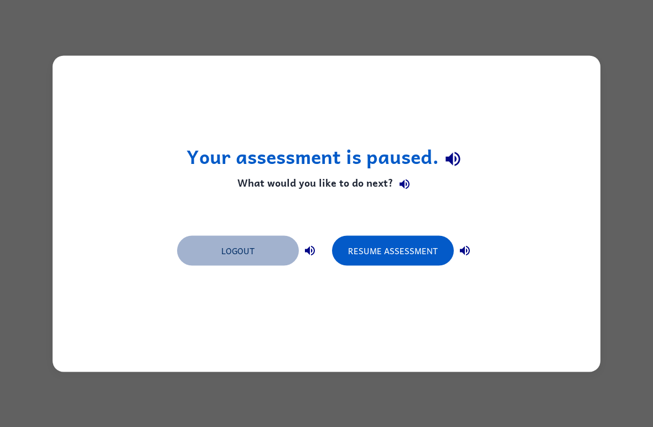
click at [233, 255] on button "Logout" at bounding box center [238, 250] width 122 height 30
